Goal: Find specific page/section: Find specific page/section

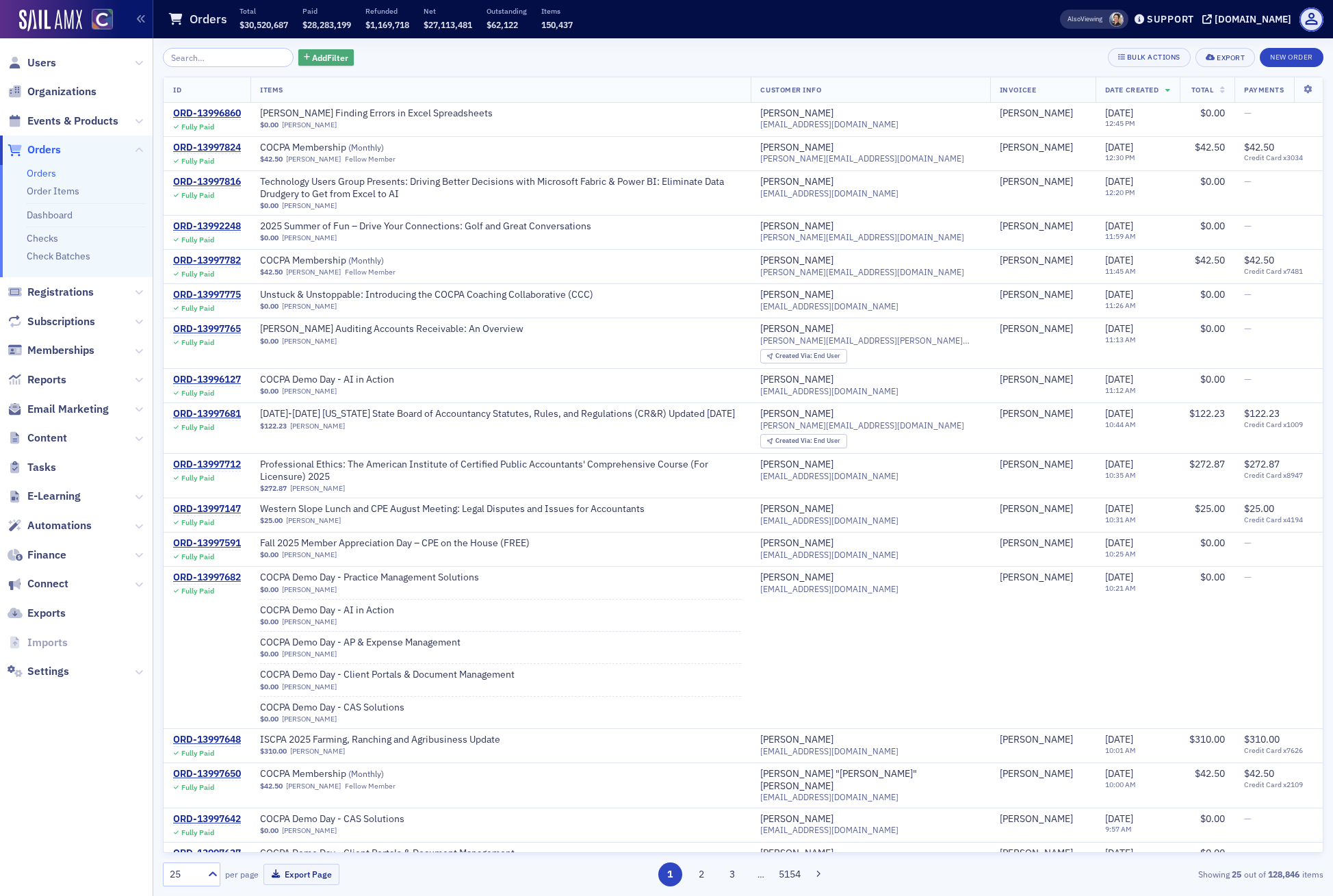
click at [328, 56] on span "Add Filter" at bounding box center [330, 57] width 36 height 12
